Goal: Find specific page/section: Find specific page/section

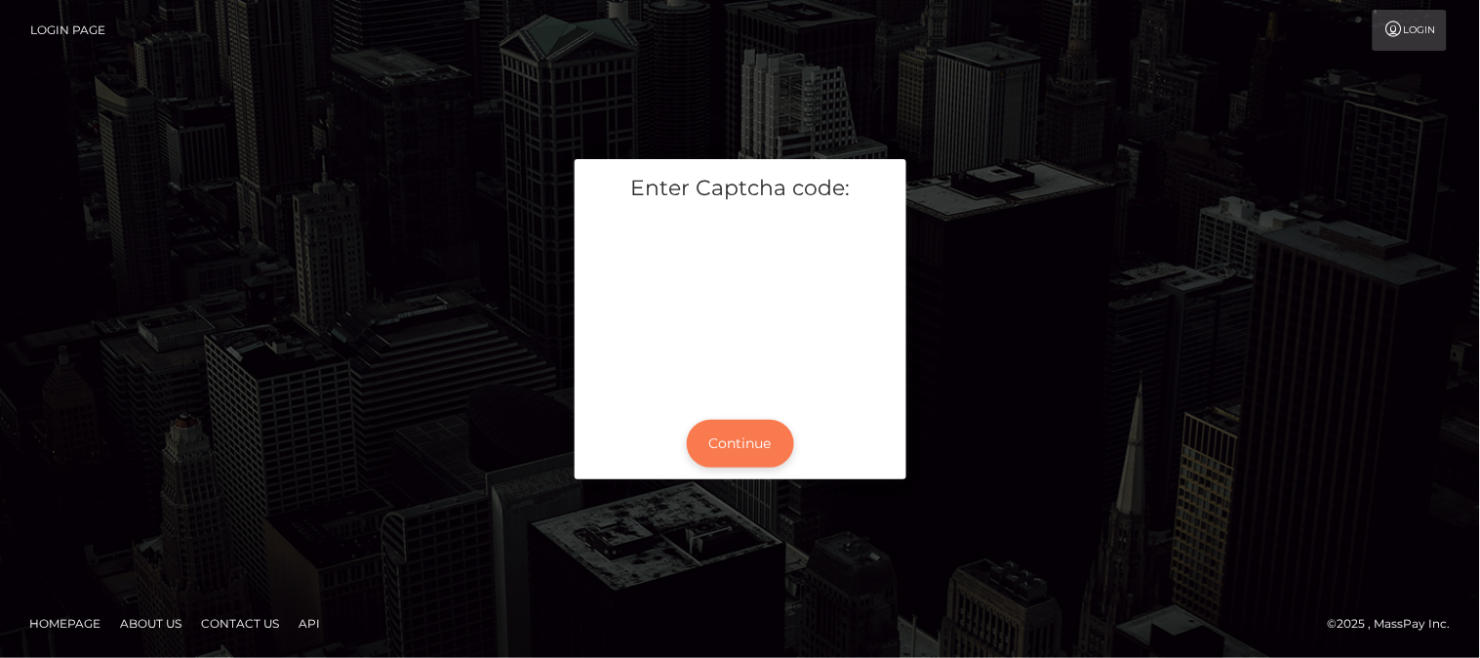
click at [775, 461] on button "Continue" at bounding box center [740, 444] width 107 height 48
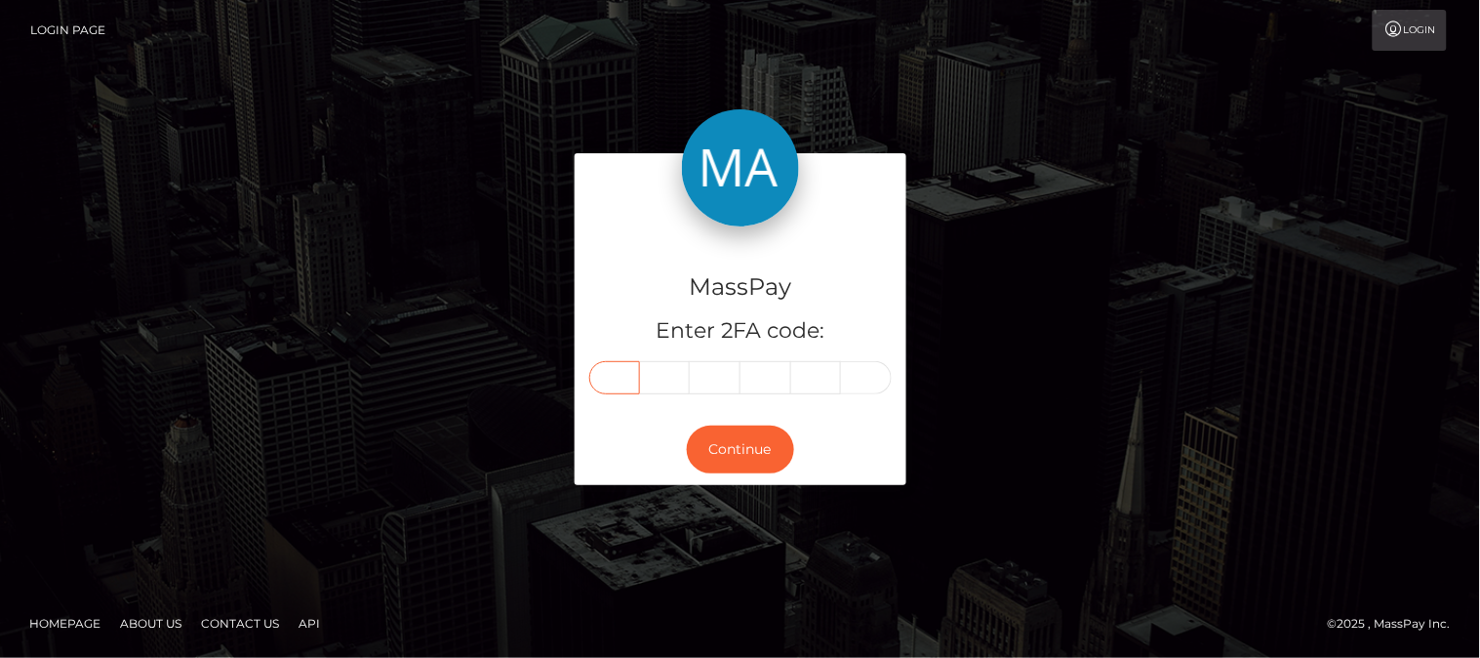
click at [615, 374] on input "text" at bounding box center [614, 377] width 51 height 33
type input "5"
type input "3"
type input "8"
type input "6"
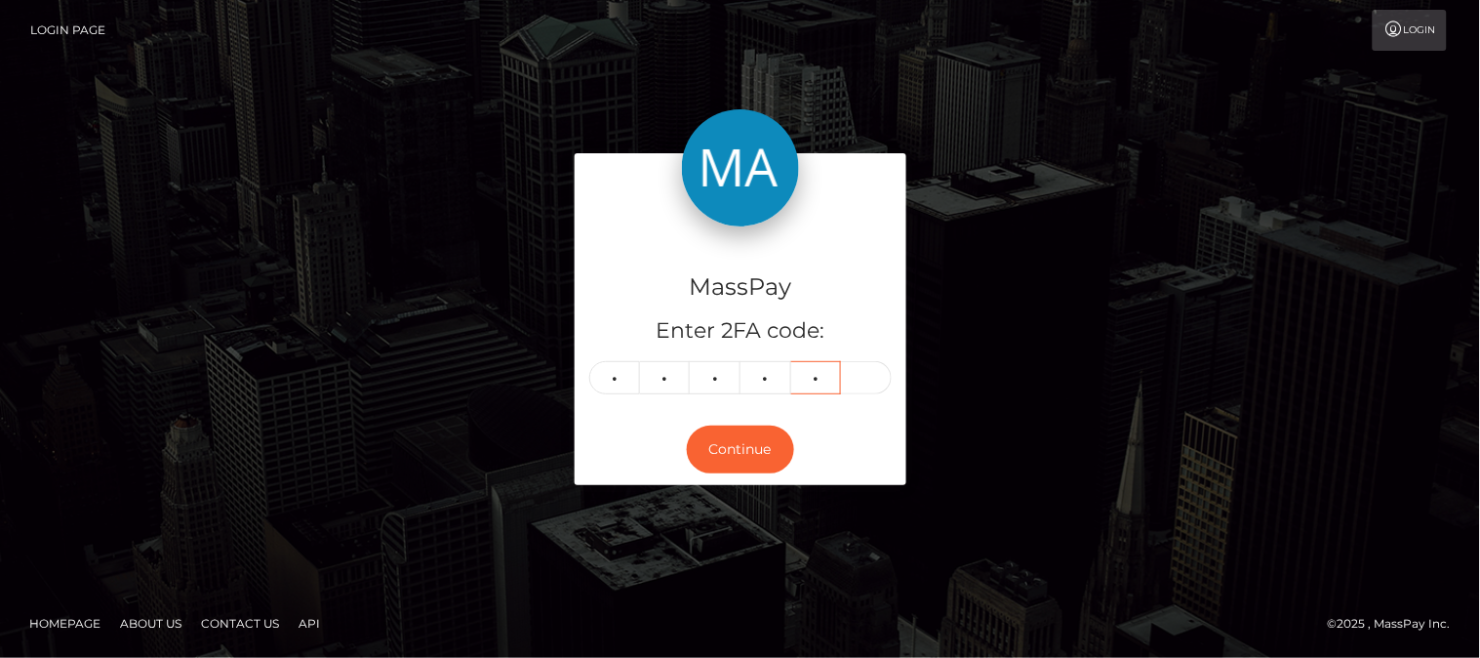
type input "0"
type input "2"
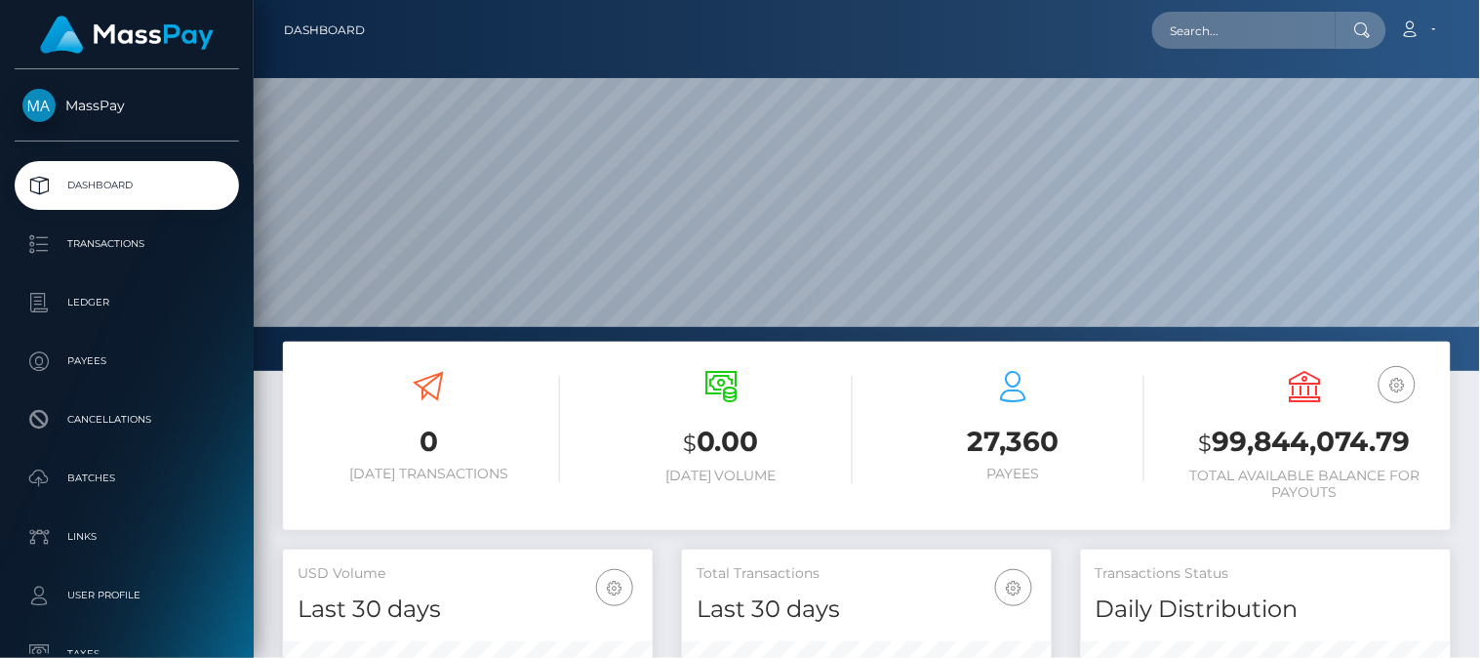
scroll to position [345, 371]
click at [1245, 41] on input "text" at bounding box center [1244, 30] width 183 height 37
paste input "[EMAIL_ADDRESS][DOMAIN_NAME]"
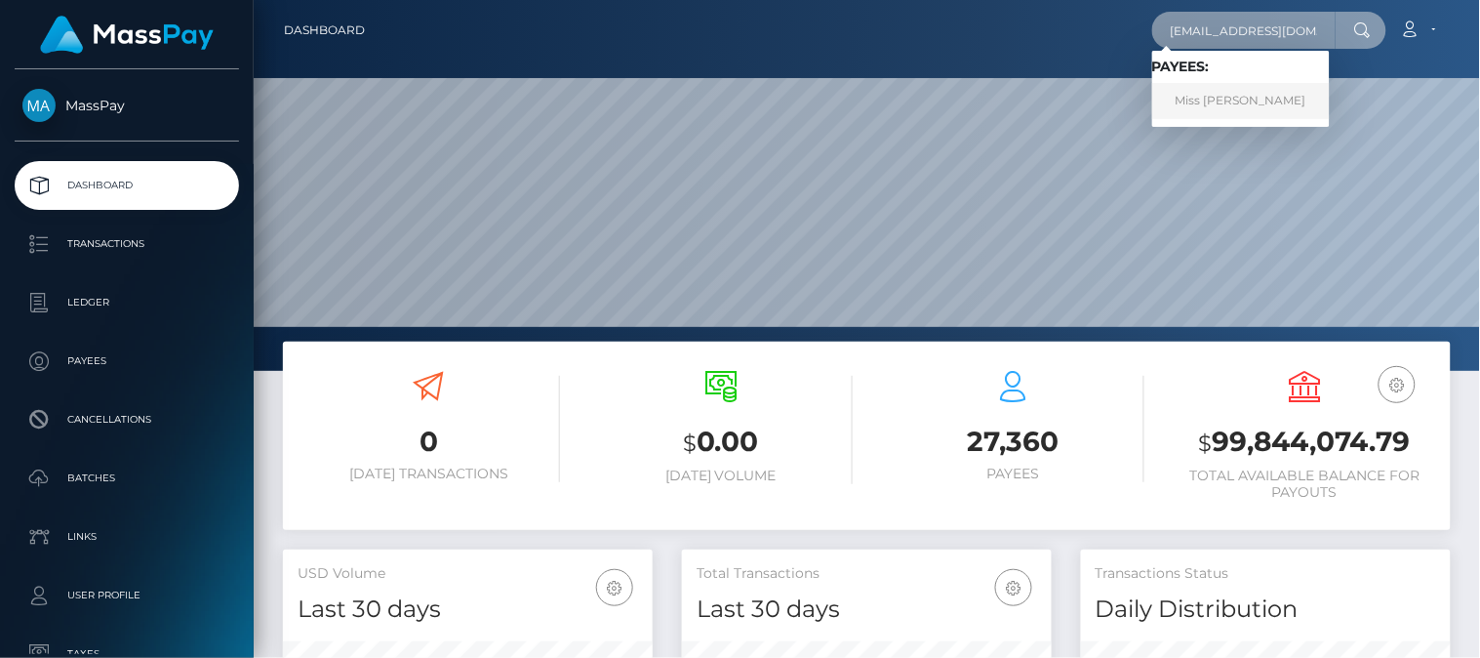
type input "[EMAIL_ADDRESS][DOMAIN_NAME]"
click at [1240, 88] on link "Miss Judith" at bounding box center [1242, 101] width 178 height 36
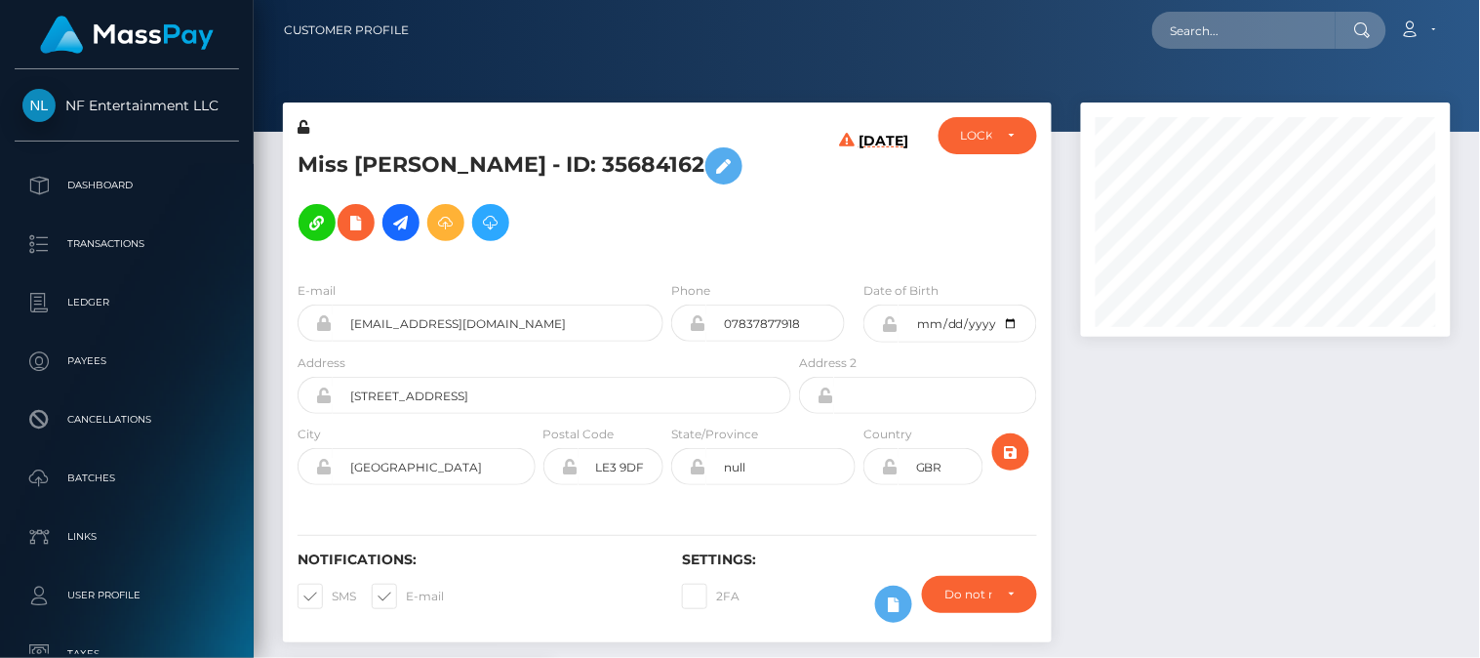
scroll to position [234, 371]
click at [1130, 365] on div at bounding box center [1266, 381] width 399 height 559
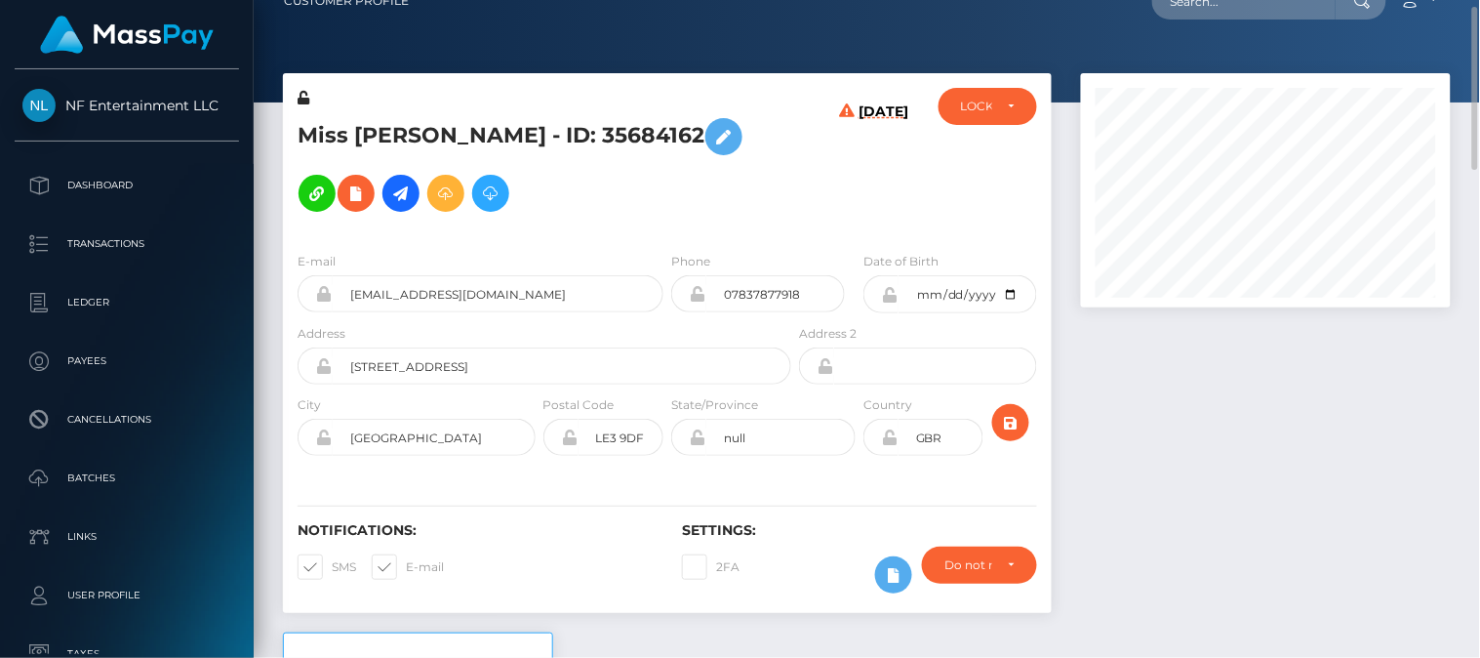
scroll to position [0, 0]
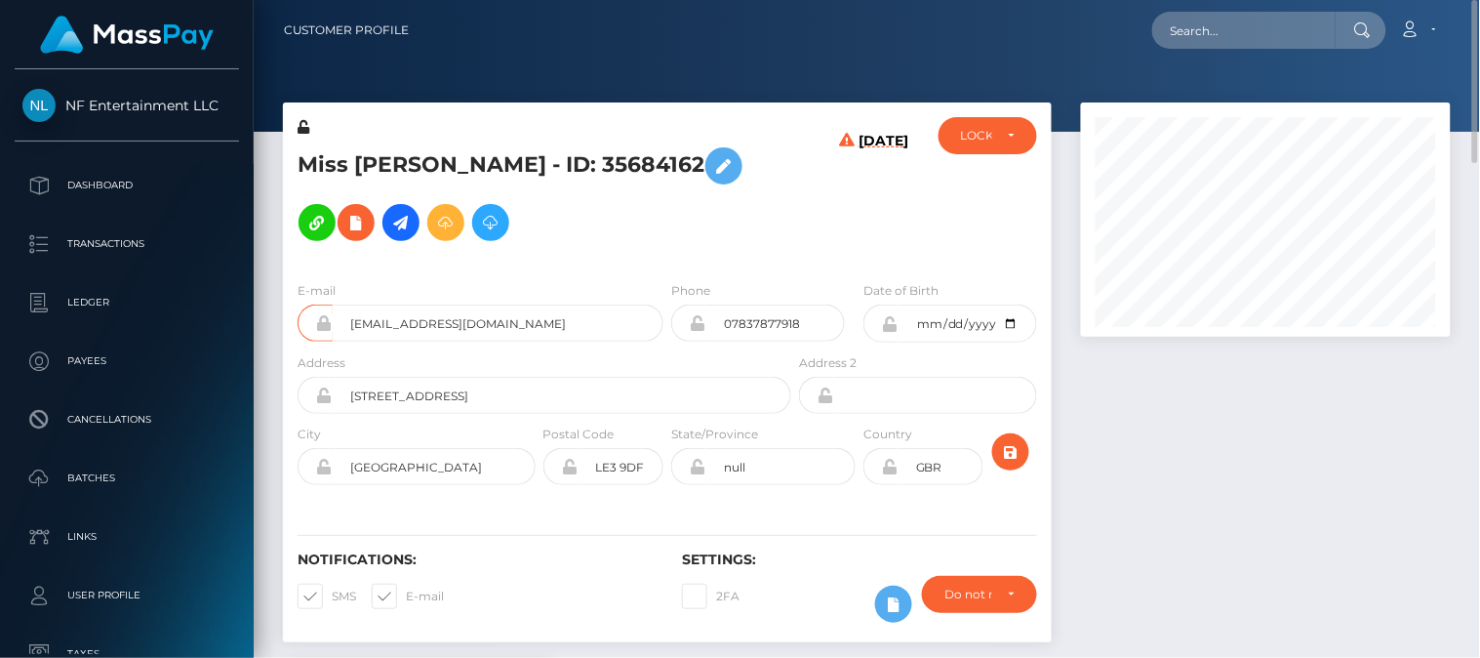
click at [1168, 525] on div at bounding box center [1266, 381] width 399 height 559
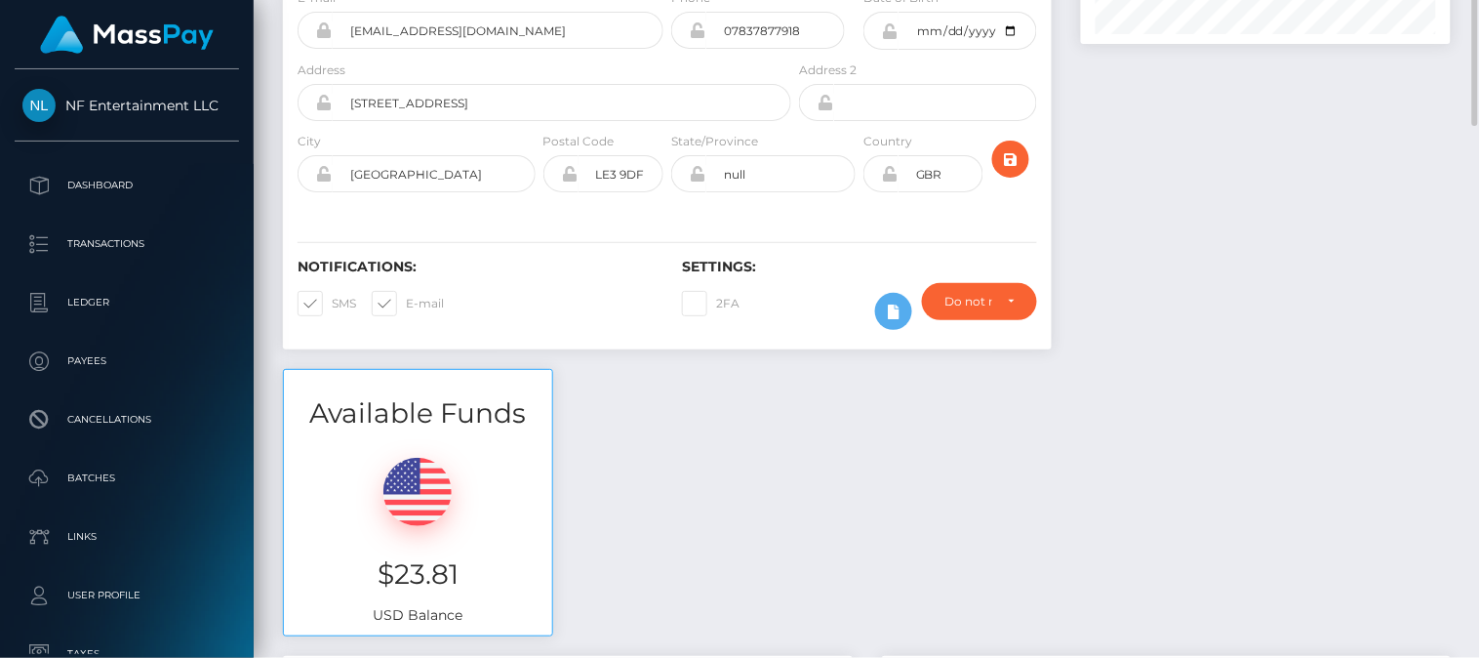
scroll to position [88, 0]
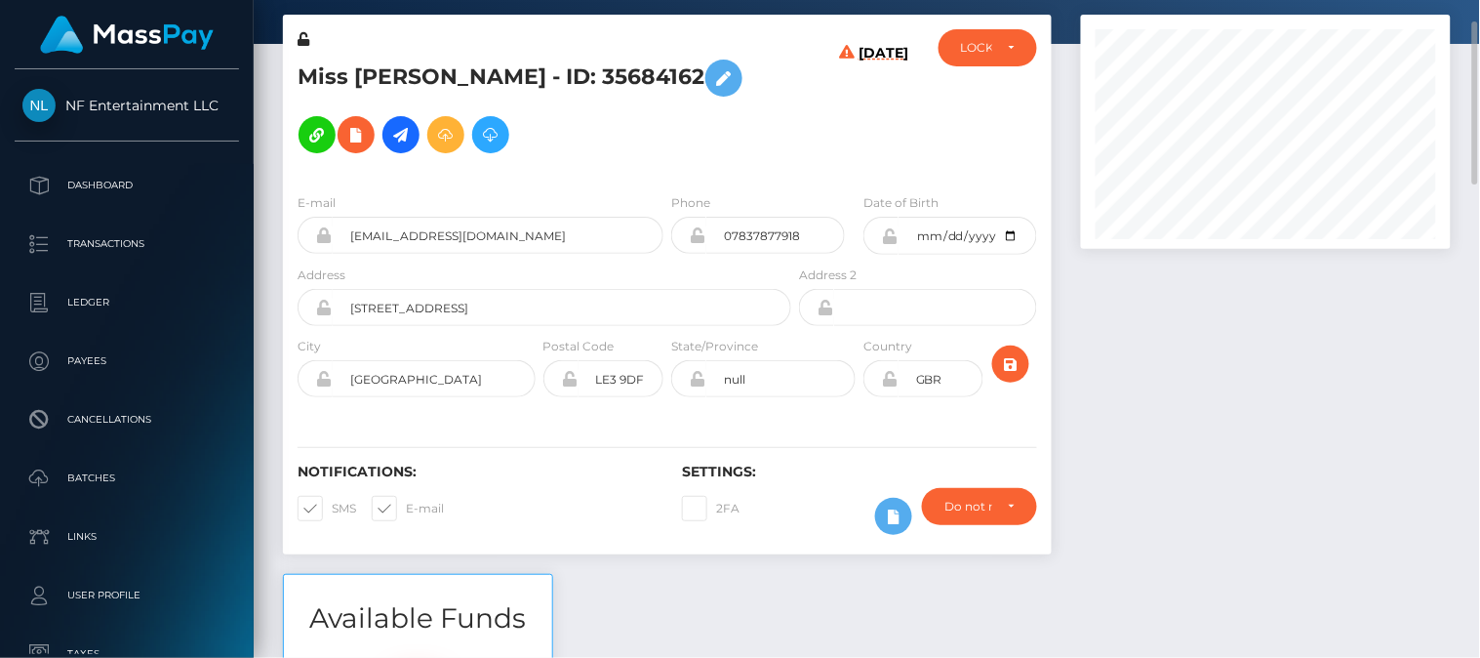
click at [1196, 512] on div at bounding box center [1266, 294] width 399 height 559
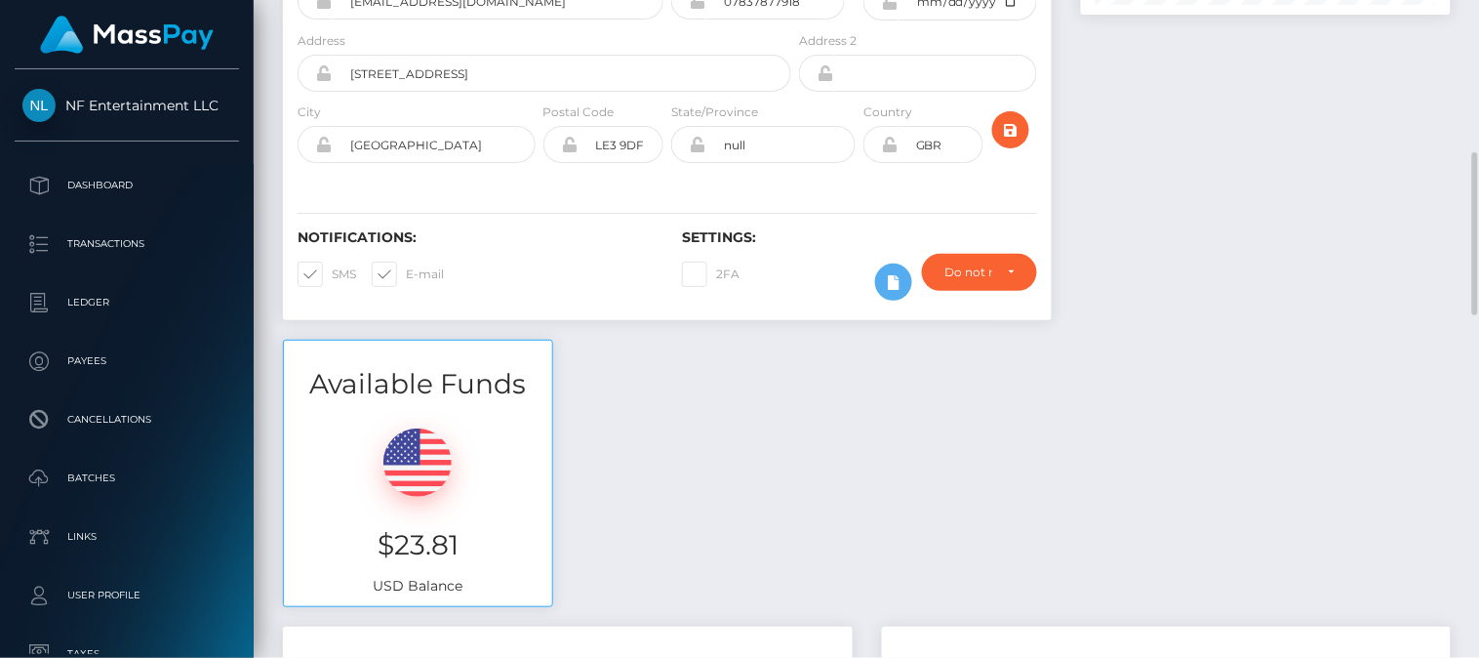
scroll to position [381, 0]
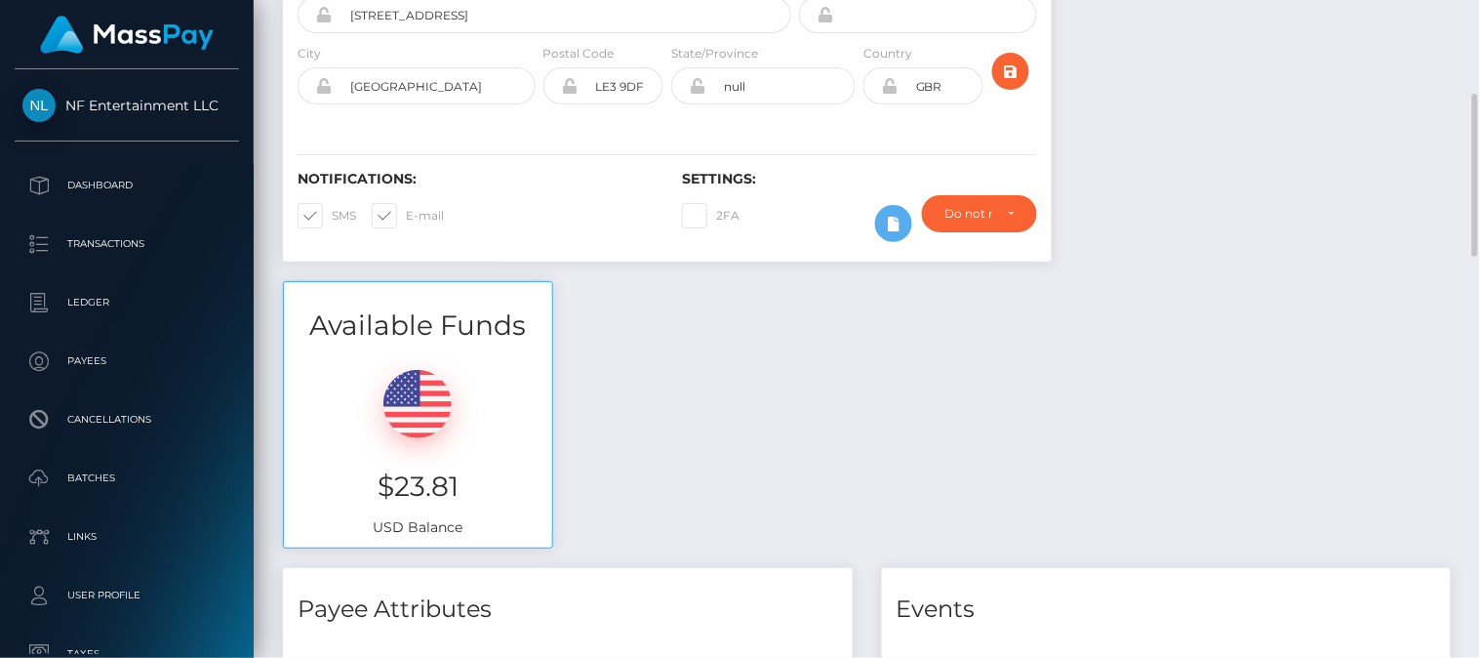
click at [986, 404] on div "Available Funds $23.81 USD Balance" at bounding box center [866, 424] width 1197 height 287
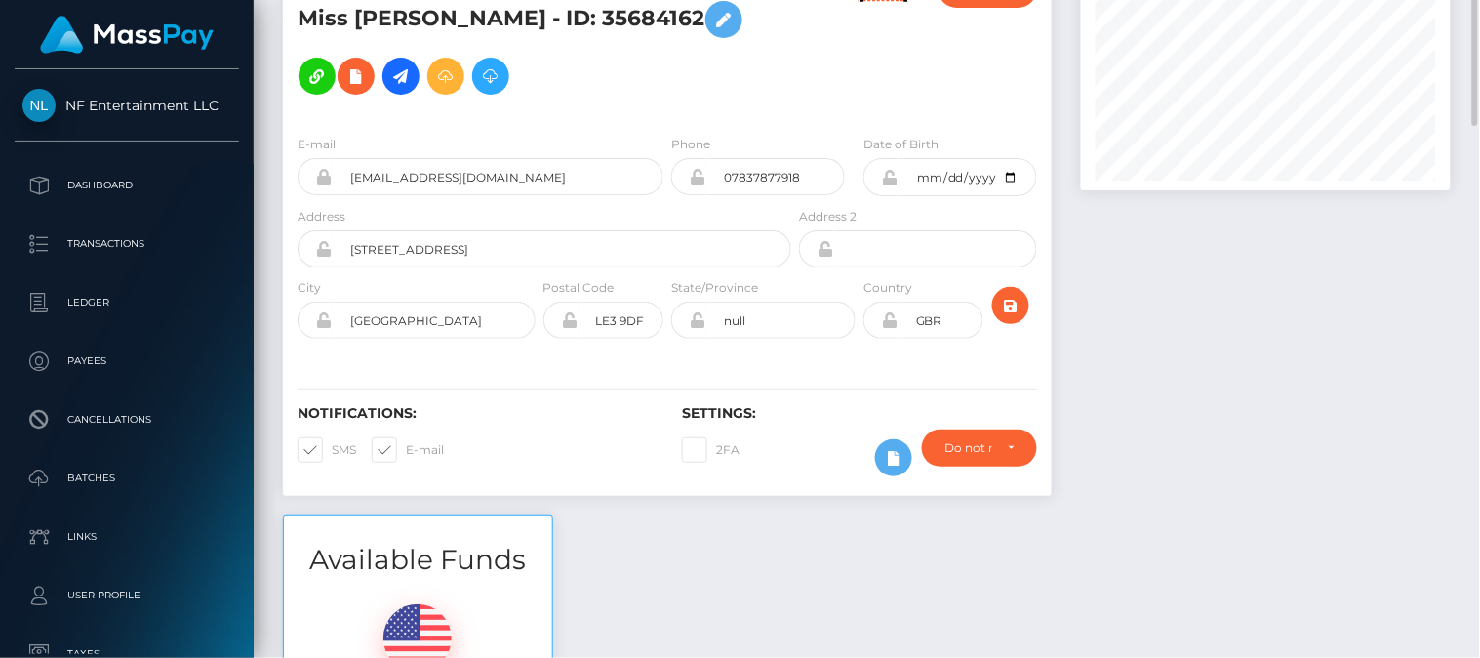
scroll to position [0, 0]
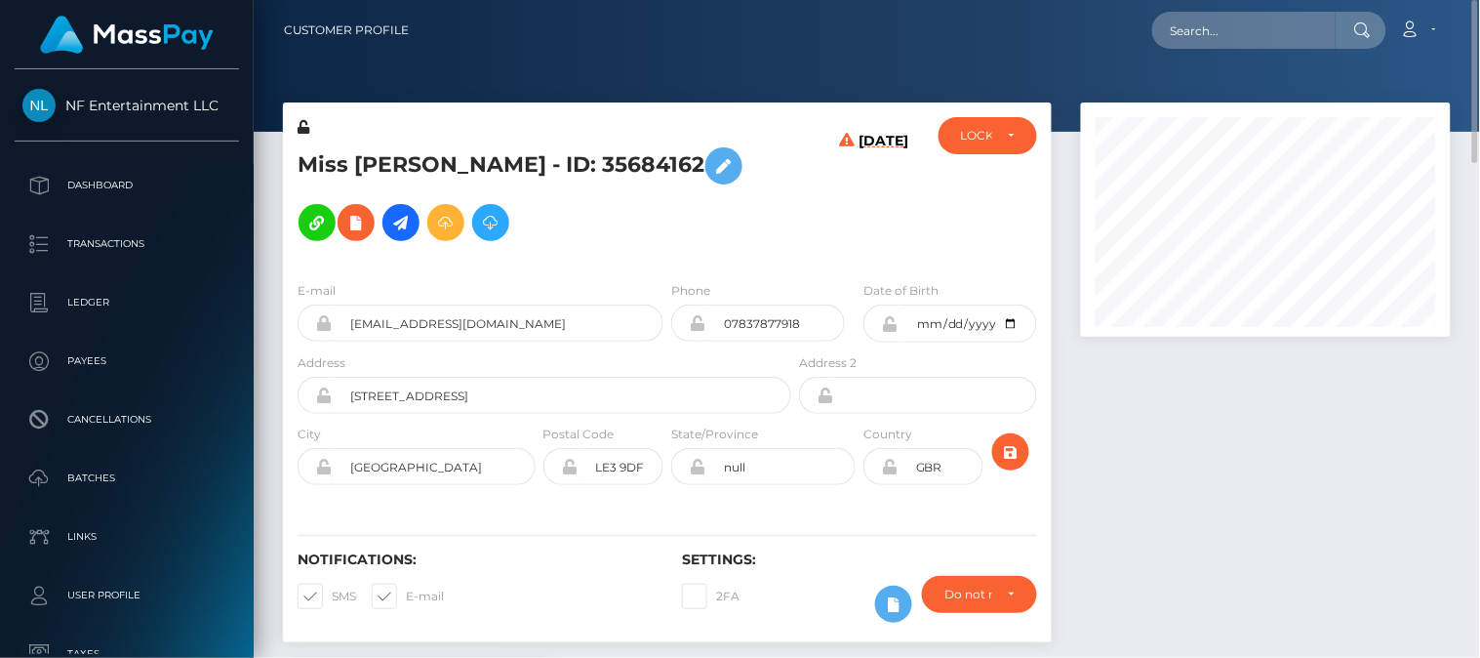
click at [1195, 443] on div at bounding box center [1266, 381] width 399 height 559
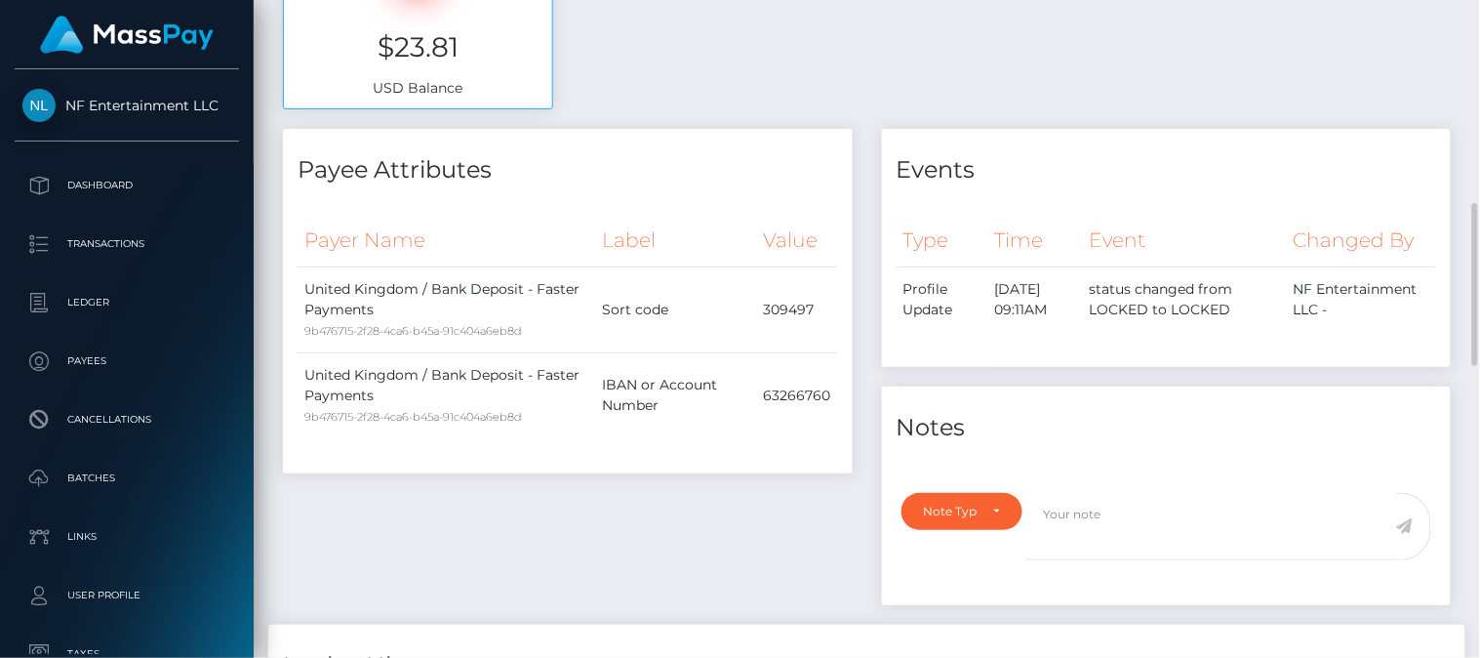
scroll to position [849, 0]
